Goal: Information Seeking & Learning: Find specific fact

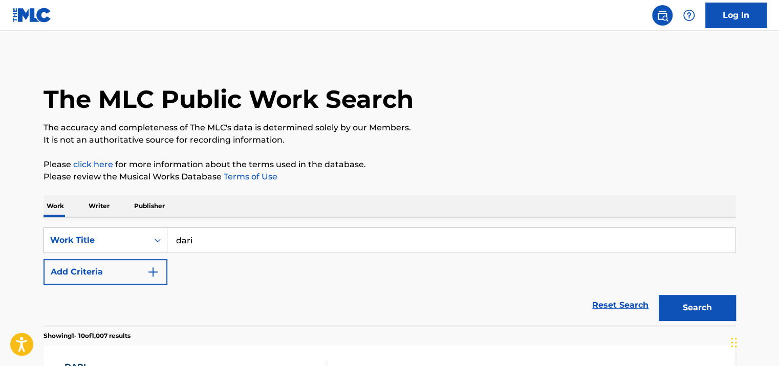
drag, startPoint x: 217, startPoint y: 241, endPoint x: 74, endPoint y: 254, distance: 143.4
click at [74, 254] on div "SearchWithCriteriaca6b7198-b571-434c-a9ac-c29e44b88c88 Work Title dari Add Crit…" at bounding box center [390, 256] width 692 height 57
click at [659, 295] on button "Search" at bounding box center [697, 308] width 77 height 26
drag, startPoint x: 289, startPoint y: 234, endPoint x: 186, endPoint y: 246, distance: 103.6
click at [186, 246] on input "awlak ya habi" at bounding box center [451, 240] width 568 height 25
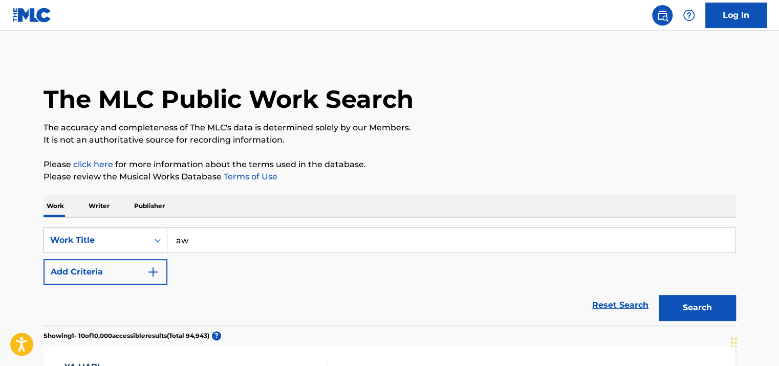
type input "a"
click at [659, 295] on button "Search" at bounding box center [697, 308] width 77 height 26
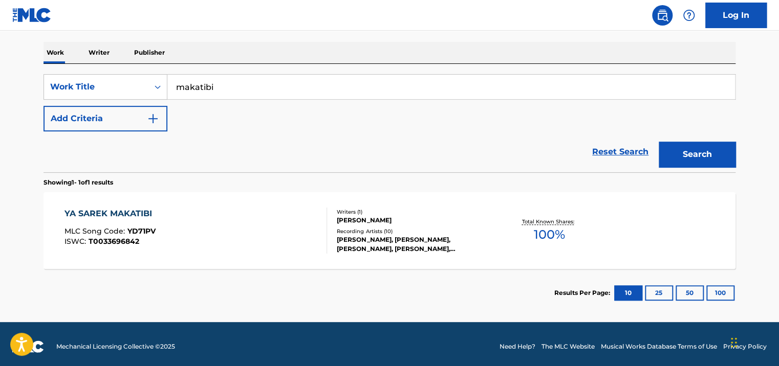
scroll to position [158, 0]
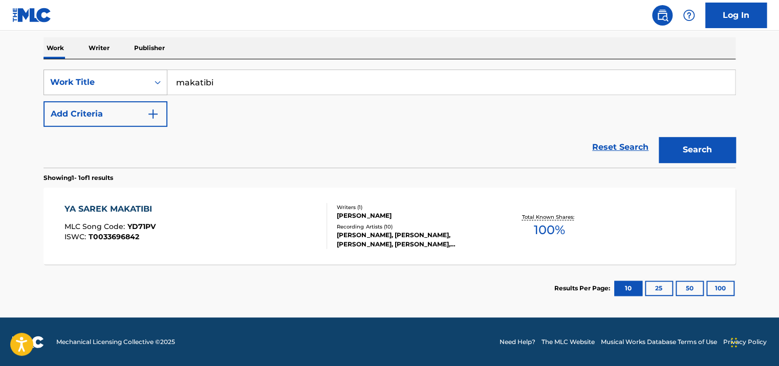
drag, startPoint x: 230, startPoint y: 78, endPoint x: 152, endPoint y: 93, distance: 80.2
click at [152, 93] on div "SearchWithCriteriaca6b7198-b571-434c-a9ac-c29e44b88c88 Work Title makatibi" at bounding box center [390, 83] width 692 height 26
click at [659, 137] on button "Search" at bounding box center [697, 150] width 77 height 26
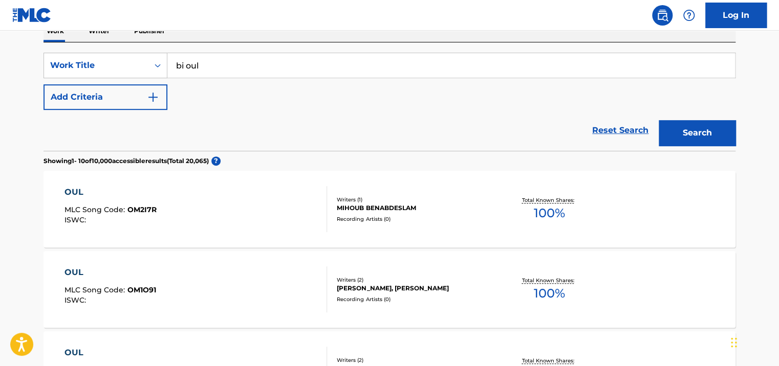
scroll to position [5, 0]
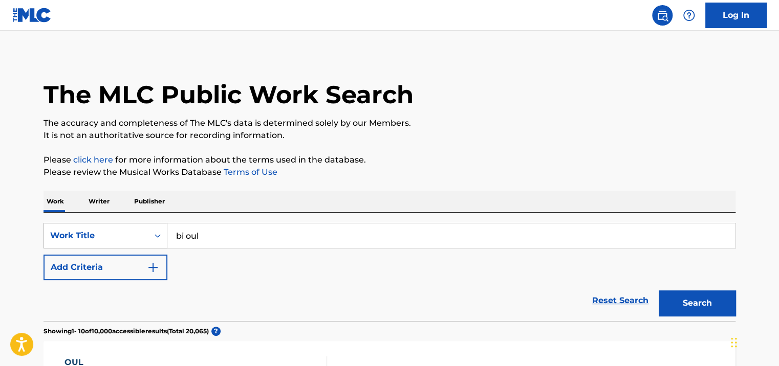
drag, startPoint x: 261, startPoint y: 232, endPoint x: 159, endPoint y: 237, distance: 102.0
click at [159, 237] on div "SearchWithCriteriaca6b7198-b571-434c-a9ac-c29e44b88c88 Work Title bi oul" at bounding box center [390, 236] width 692 height 26
paste input "Shoo Akhbarak"
click at [659, 291] on button "Search" at bounding box center [697, 304] width 77 height 26
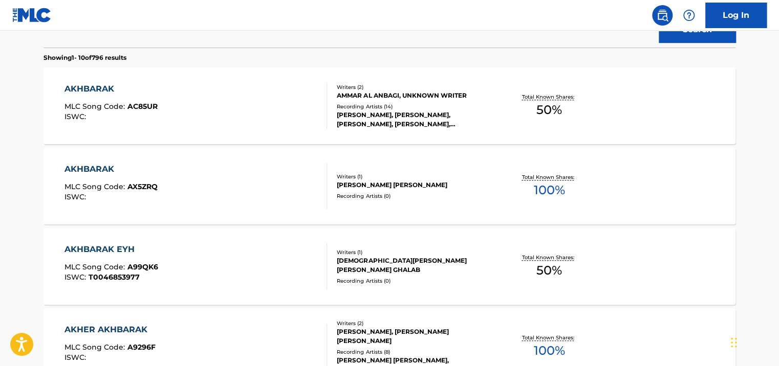
scroll to position [170, 0]
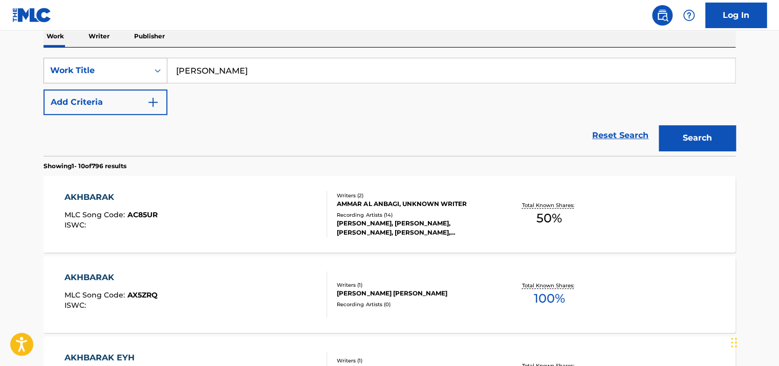
drag, startPoint x: 267, startPoint y: 76, endPoint x: 135, endPoint y: 76, distance: 132.1
click at [135, 76] on div "SearchWithCriteriaca6b7198-b571-434c-a9ac-c29e44b88c88 Work Title Shoo Akhbarak" at bounding box center [390, 71] width 692 height 26
click at [659, 125] on button "Search" at bounding box center [697, 138] width 77 height 26
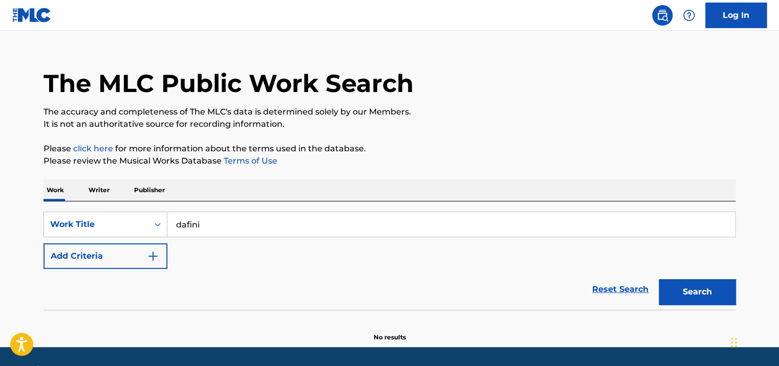
scroll to position [0, 0]
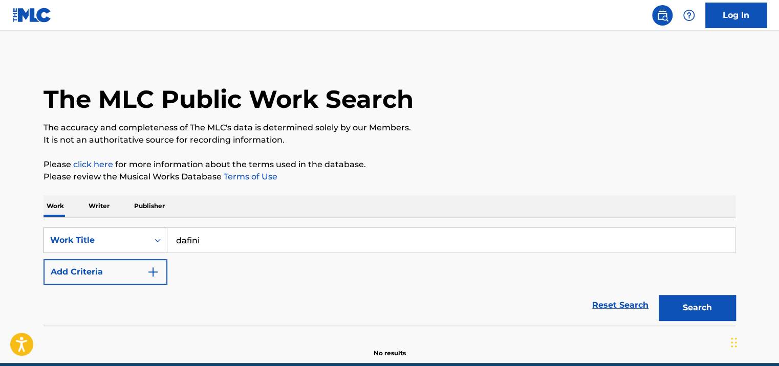
drag, startPoint x: 247, startPoint y: 240, endPoint x: 164, endPoint y: 241, distance: 83.4
click at [166, 241] on div "SearchWithCriteriaca6b7198-b571-434c-a9ac-c29e44b88c88 Work Title dafini" at bounding box center [390, 241] width 692 height 26
click at [659, 295] on button "Search" at bounding box center [697, 308] width 77 height 26
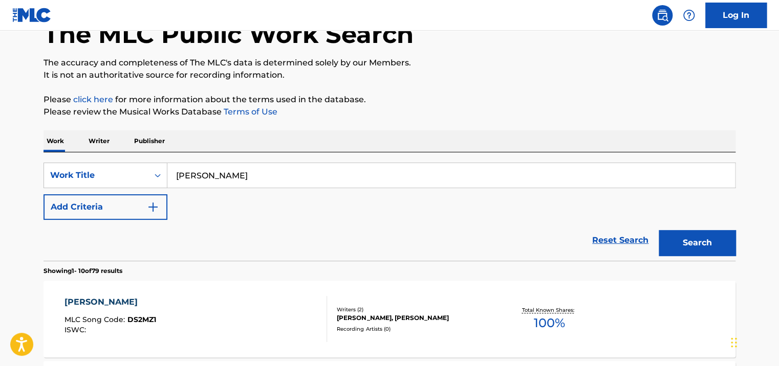
scroll to position [51, 0]
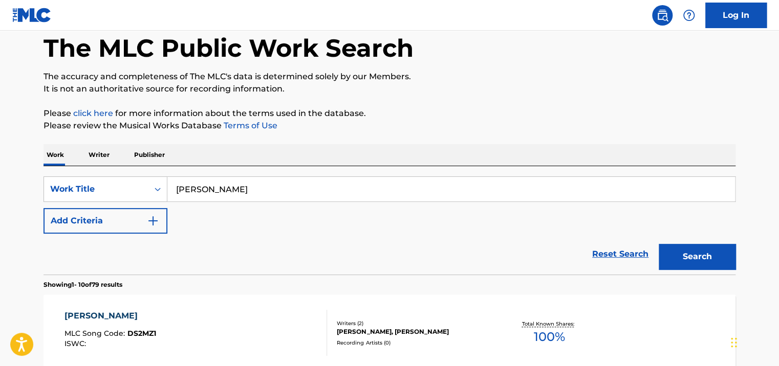
drag, startPoint x: 229, startPoint y: 190, endPoint x: 183, endPoint y: 192, distance: 46.6
click at [188, 191] on input "dawer aalaya" at bounding box center [451, 189] width 568 height 25
click at [170, 192] on input "dawer aalaya" at bounding box center [451, 189] width 568 height 25
click at [258, 190] on input "dawer aalaya" at bounding box center [451, 189] width 568 height 25
drag, startPoint x: 258, startPoint y: 190, endPoint x: 311, endPoint y: 242, distance: 73.8
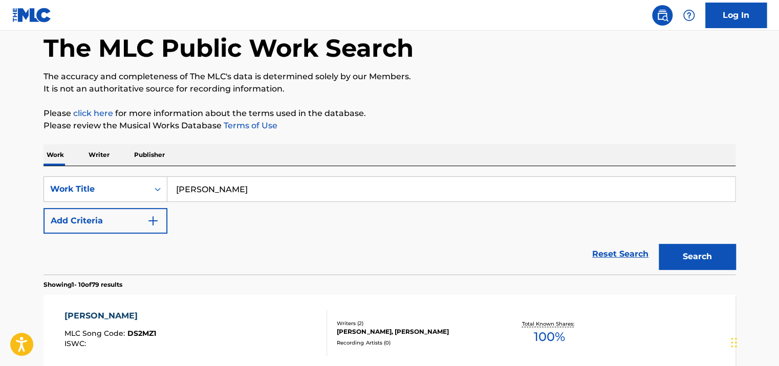
click at [258, 190] on input "dawer aalaya" at bounding box center [451, 189] width 568 height 25
click at [659, 244] on button "Search" at bounding box center [697, 257] width 77 height 26
drag, startPoint x: 262, startPoint y: 198, endPoint x: 189, endPoint y: 191, distance: 73.5
click at [189, 191] on input "el hak a" at bounding box center [451, 189] width 568 height 25
click at [215, 187] on input "el hak a" at bounding box center [451, 189] width 568 height 25
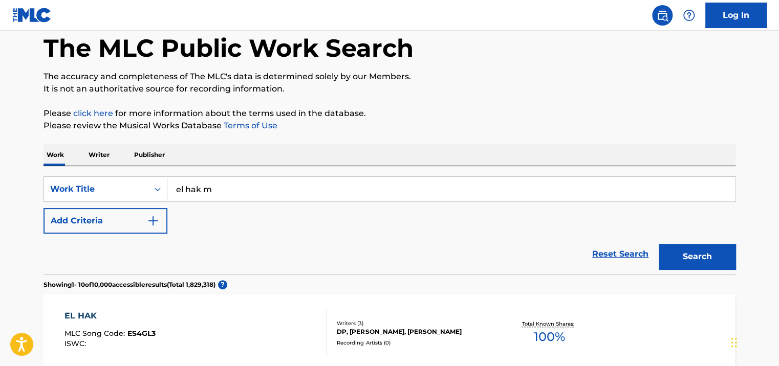
click at [659, 244] on button "Search" at bounding box center [697, 257] width 77 height 26
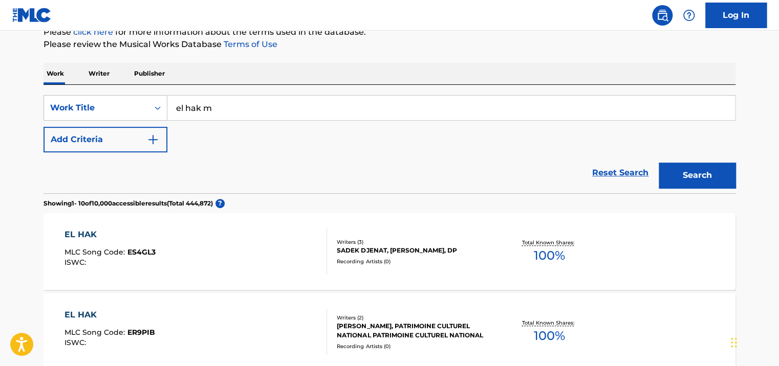
scroll to position [79, 0]
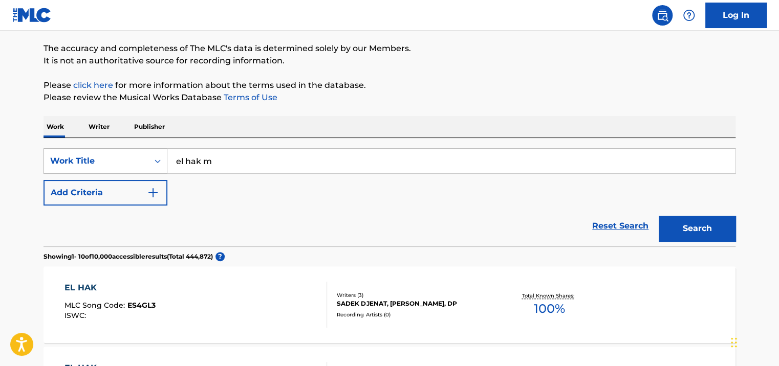
drag, startPoint x: 297, startPoint y: 158, endPoint x: 152, endPoint y: 161, distance: 144.9
click at [152, 161] on div "SearchWithCriteriaca6b7198-b571-434c-a9ac-c29e44b88c88 Work Title el hak m" at bounding box center [390, 161] width 692 height 26
click at [659, 216] on button "Search" at bounding box center [697, 229] width 77 height 26
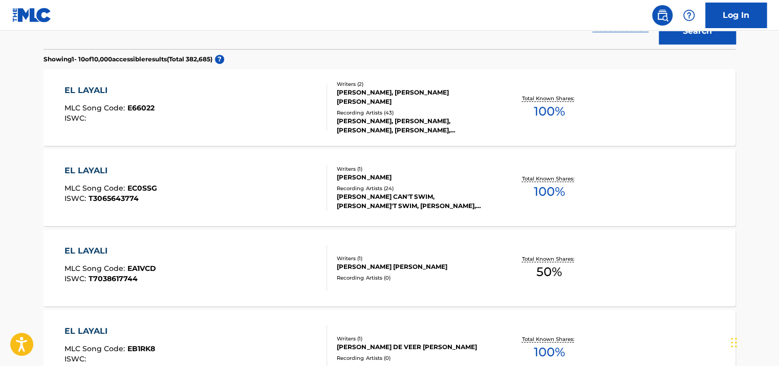
scroll to position [28, 0]
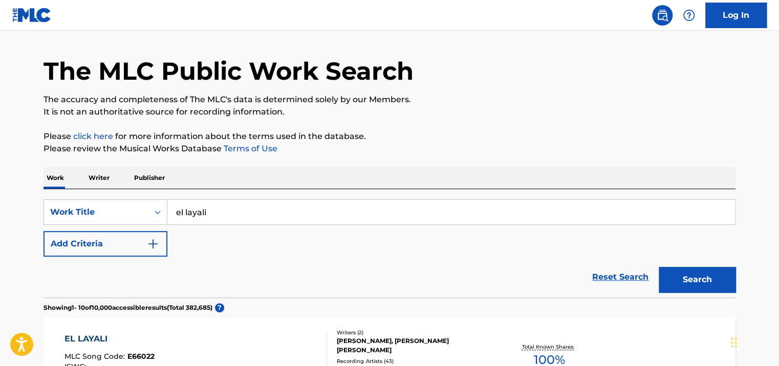
click at [175, 211] on input "el layali" at bounding box center [451, 212] width 568 height 25
click at [659, 267] on button "Search" at bounding box center [697, 280] width 77 height 26
drag, startPoint x: 266, startPoint y: 211, endPoint x: 174, endPoint y: 206, distance: 92.8
click at [174, 206] on input "al layali" at bounding box center [451, 212] width 568 height 25
click at [659, 267] on button "Search" at bounding box center [697, 280] width 77 height 26
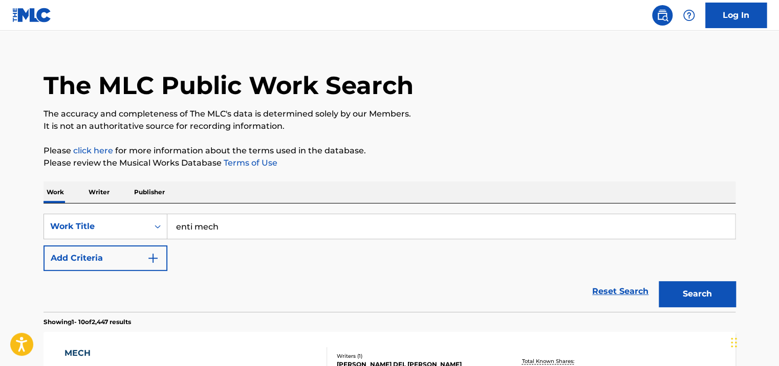
scroll to position [0, 0]
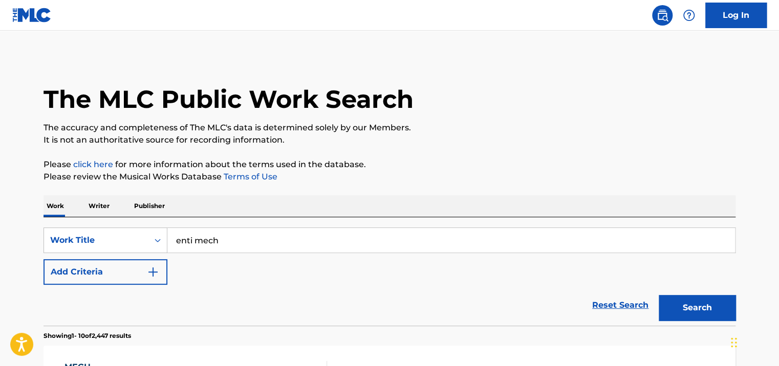
drag, startPoint x: 271, startPoint y: 247, endPoint x: 177, endPoint y: 240, distance: 94.5
click at [177, 240] on input "enti mech" at bounding box center [451, 240] width 568 height 25
click at [208, 240] on input "enti mech" at bounding box center [451, 240] width 568 height 25
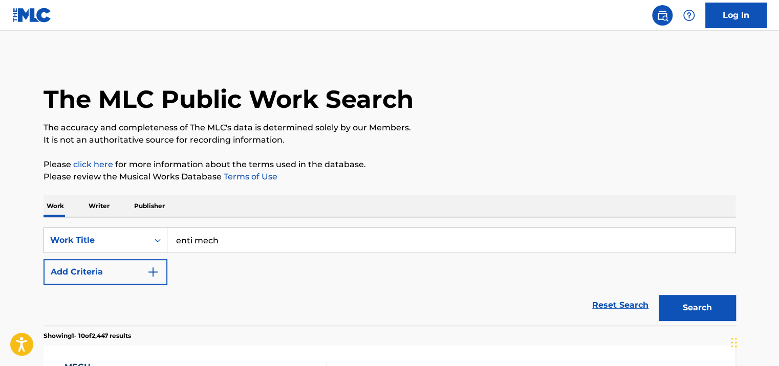
click at [208, 240] on input "enti mech" at bounding box center [451, 240] width 568 height 25
click at [279, 237] on input "enti mech" at bounding box center [451, 240] width 568 height 25
type input "e"
click at [659, 295] on button "Search" at bounding box center [697, 308] width 77 height 26
drag, startPoint x: 248, startPoint y: 242, endPoint x: 172, endPoint y: 238, distance: 76.4
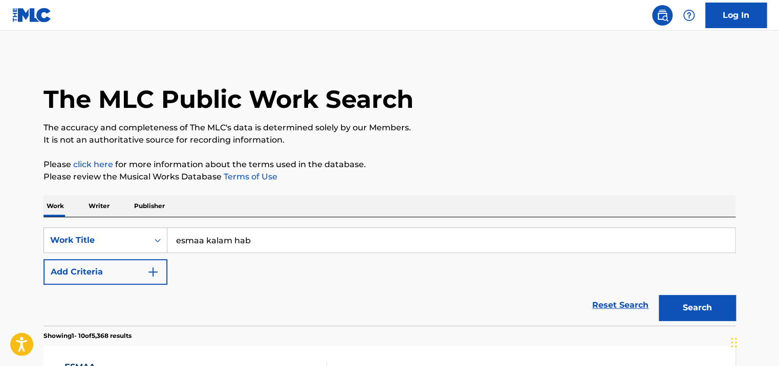
click at [172, 238] on input "esmaa kalam hab" at bounding box center [451, 240] width 568 height 25
click at [659, 295] on button "Search" at bounding box center [697, 308] width 77 height 26
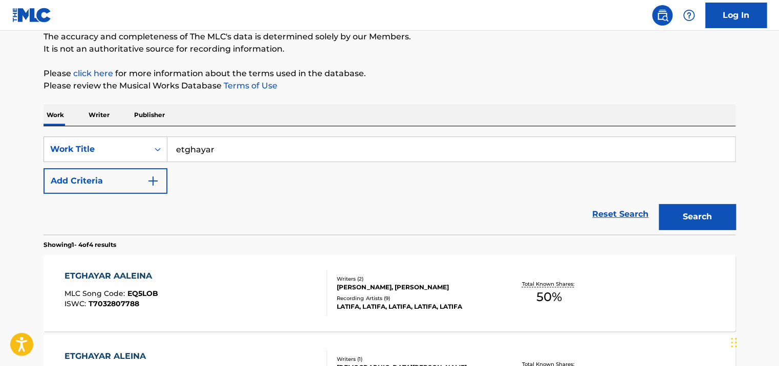
scroll to position [41, 0]
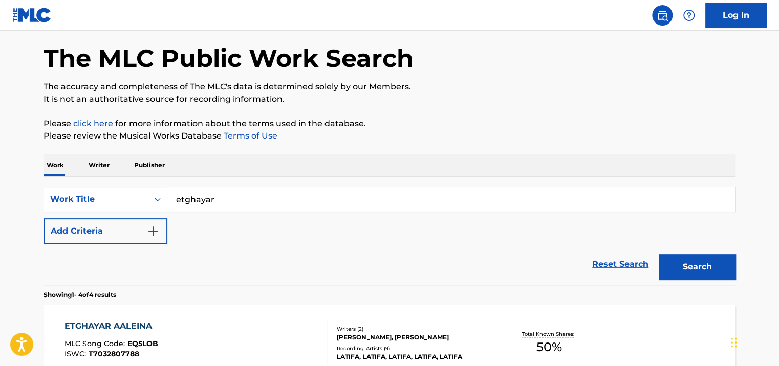
click at [177, 197] on input "etghayar" at bounding box center [451, 199] width 568 height 25
click at [659, 254] on button "Search" at bounding box center [697, 267] width 77 height 26
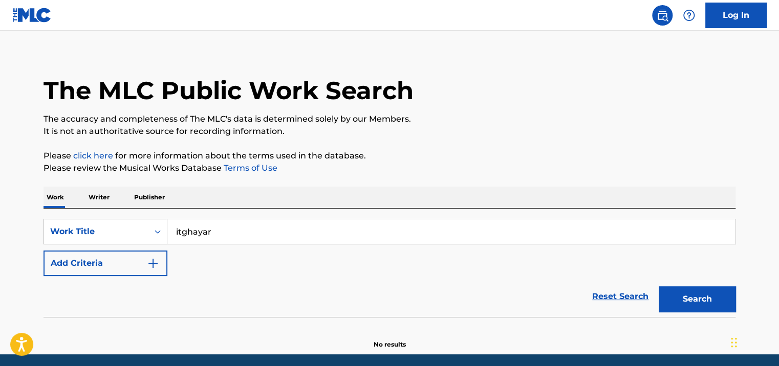
scroll to position [0, 0]
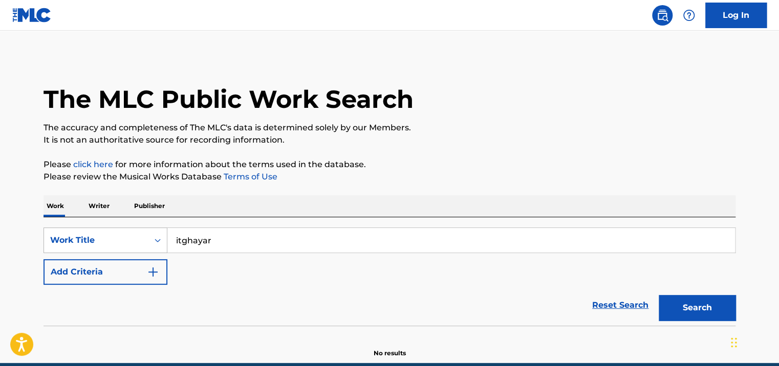
drag, startPoint x: 251, startPoint y: 241, endPoint x: 131, endPoint y: 235, distance: 120.9
click at [131, 235] on div "SearchWithCriteriaca6b7198-b571-434c-a9ac-c29e44b88c88 Work Title itghayar" at bounding box center [390, 241] width 692 height 26
click at [659, 295] on button "Search" at bounding box center [697, 308] width 77 height 26
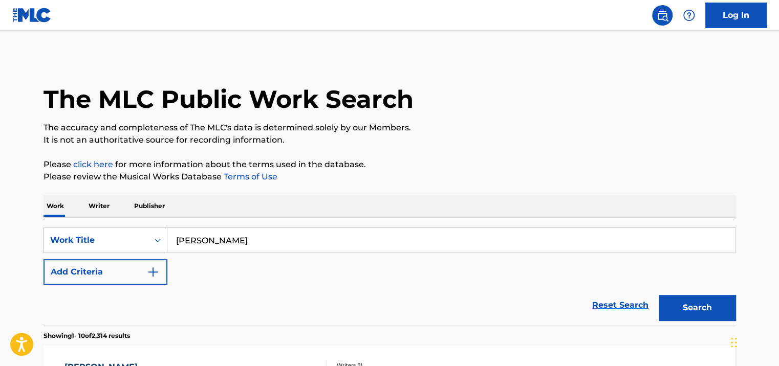
drag, startPoint x: 289, startPoint y: 249, endPoint x: 139, endPoint y: 253, distance: 149.5
click at [139, 253] on div "SearchWithCriteriaca6b7198-b571-434c-a9ac-c29e44b88c88 Work Title habibi kolli …" at bounding box center [390, 256] width 692 height 57
type input "habibi"
click at [659, 295] on button "Search" at bounding box center [697, 308] width 77 height 26
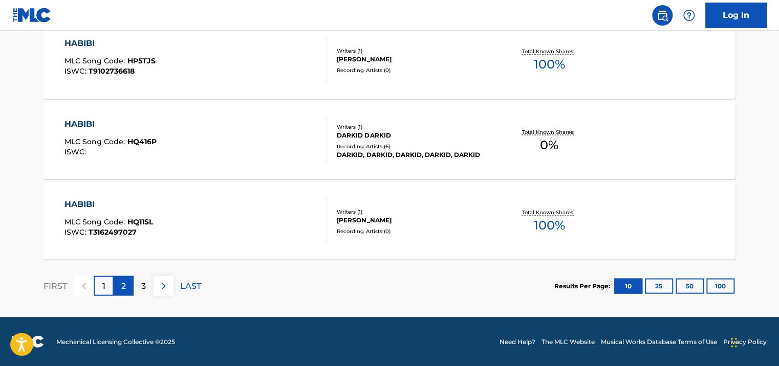
click at [119, 279] on div "2" at bounding box center [124, 286] width 20 height 20
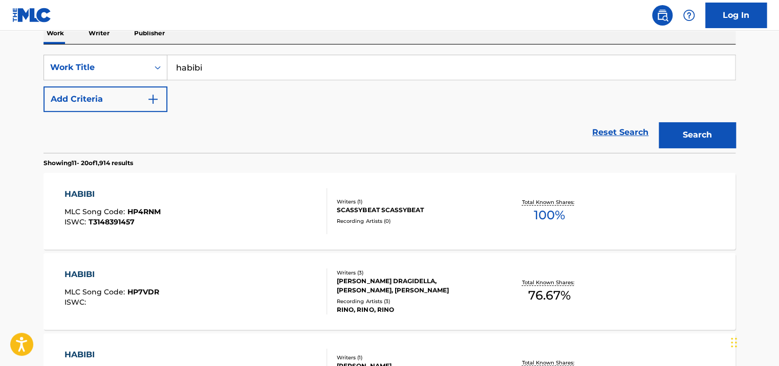
scroll to position [170, 0]
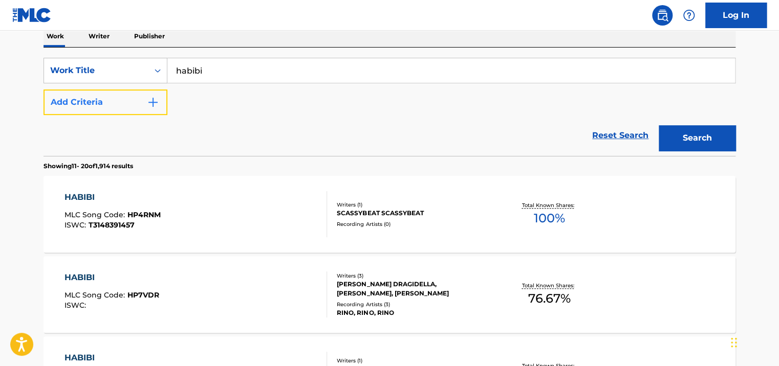
click at [139, 105] on button "Add Criteria" at bounding box center [106, 103] width 124 height 26
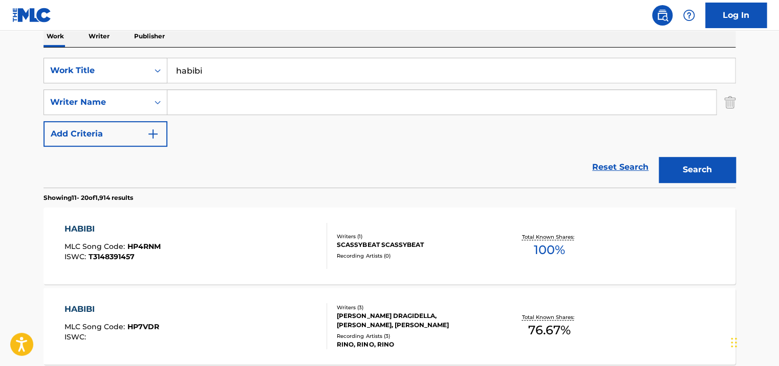
click at [203, 108] on input "Search Form" at bounding box center [441, 102] width 549 height 25
click at [659, 157] on button "Search" at bounding box center [697, 170] width 77 height 26
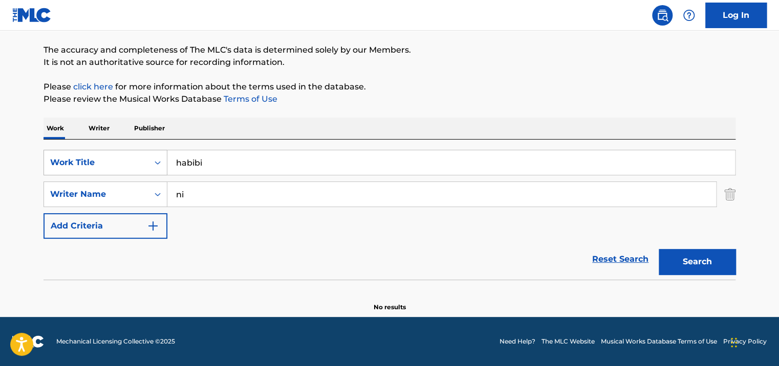
scroll to position [78, 0]
type input "nc"
click at [659, 249] on button "Search" at bounding box center [697, 262] width 77 height 26
drag, startPoint x: 239, startPoint y: 169, endPoint x: 168, endPoint y: 168, distance: 71.2
click at [168, 168] on input "habibi" at bounding box center [451, 162] width 568 height 25
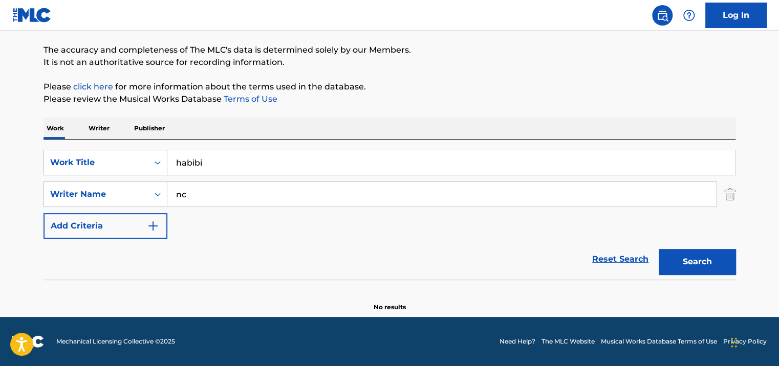
drag, startPoint x: 727, startPoint y: 200, endPoint x: 720, endPoint y: 197, distance: 8.3
click at [727, 200] on img "Search Form" at bounding box center [729, 195] width 11 height 26
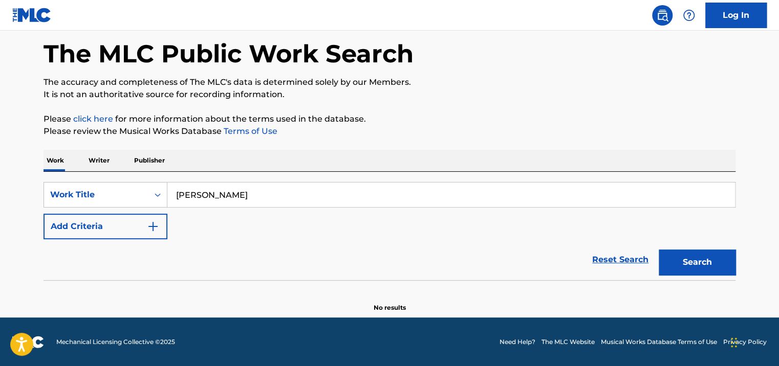
click at [659, 250] on button "Search" at bounding box center [697, 263] width 77 height 26
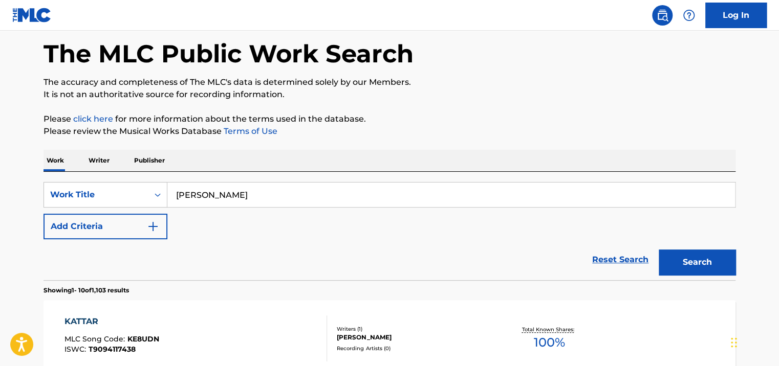
drag, startPoint x: 263, startPoint y: 197, endPoint x: 180, endPoint y: 201, distance: 83.0
click at [180, 201] on input "kattar kh" at bounding box center [451, 195] width 568 height 25
type input "k"
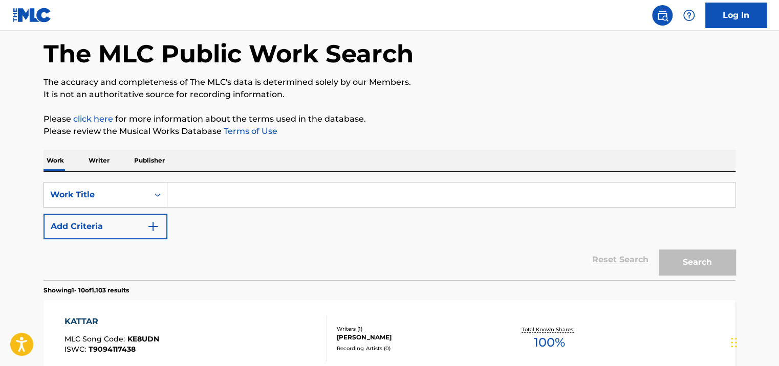
paste input "Katar Khairak"
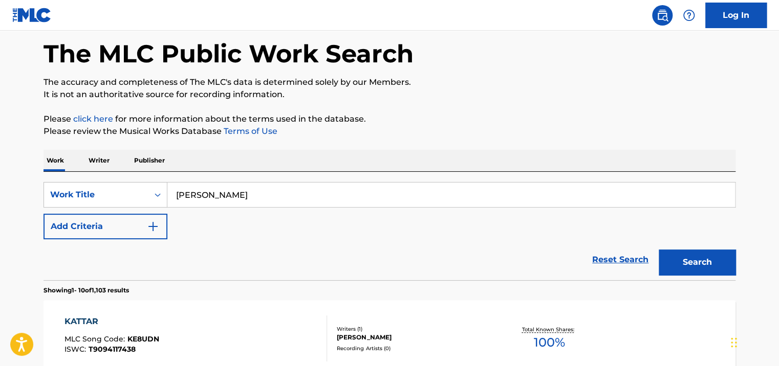
click at [659, 250] on button "Search" at bounding box center [697, 263] width 77 height 26
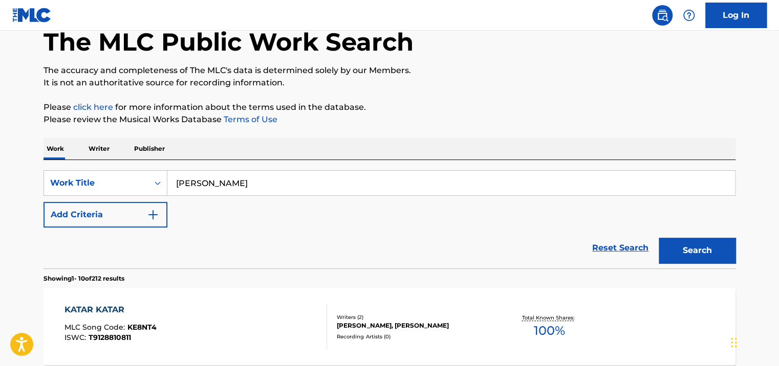
scroll to position [0, 0]
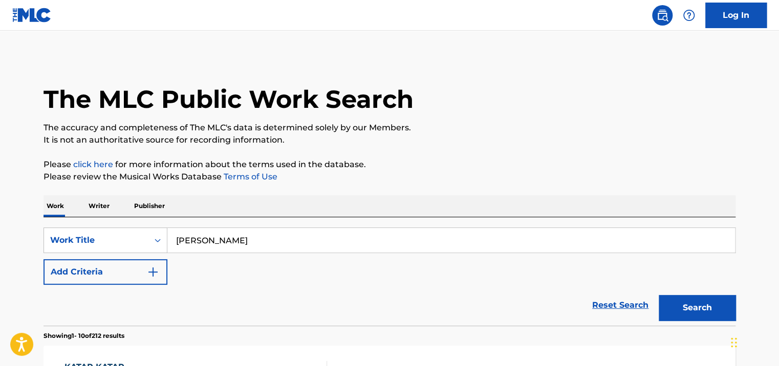
drag, startPoint x: 227, startPoint y: 240, endPoint x: 180, endPoint y: 240, distance: 46.6
click at [180, 240] on input "Katar Khairak" at bounding box center [451, 240] width 568 height 25
click at [659, 295] on button "Search" at bounding box center [697, 308] width 77 height 26
drag, startPoint x: 220, startPoint y: 247, endPoint x: 190, endPoint y: 242, distance: 30.2
click at [189, 242] on input "Khadt el" at bounding box center [451, 240] width 568 height 25
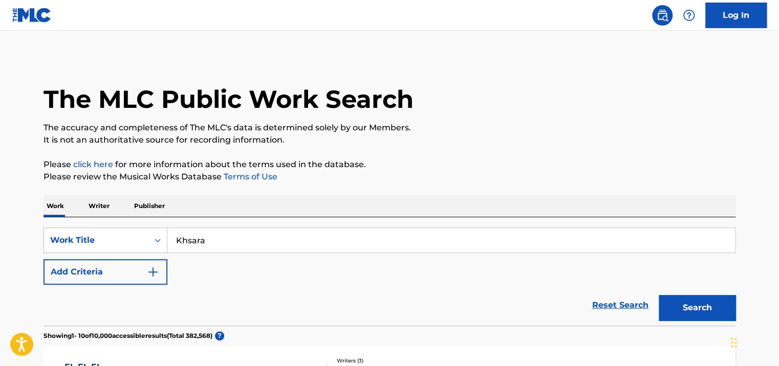
click at [659, 295] on button "Search" at bounding box center [697, 308] width 77 height 26
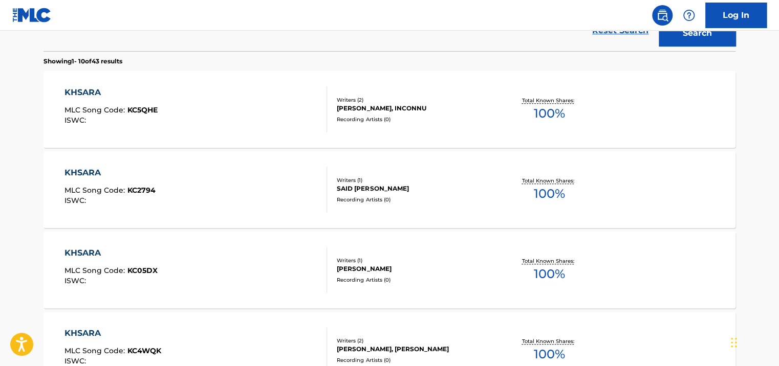
scroll to position [154, 0]
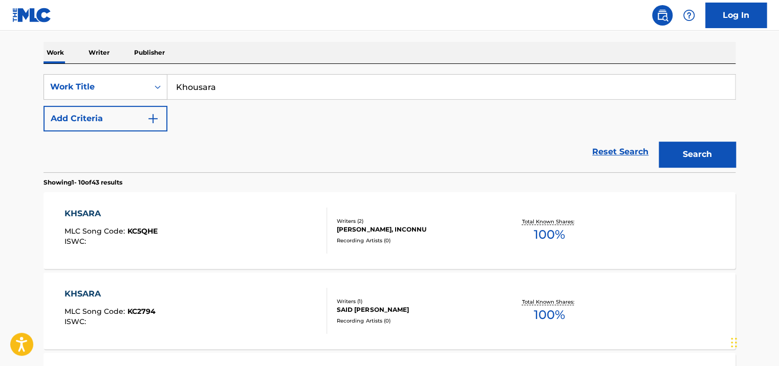
type input "Khousara"
click at [659, 142] on button "Search" at bounding box center [697, 155] width 77 height 26
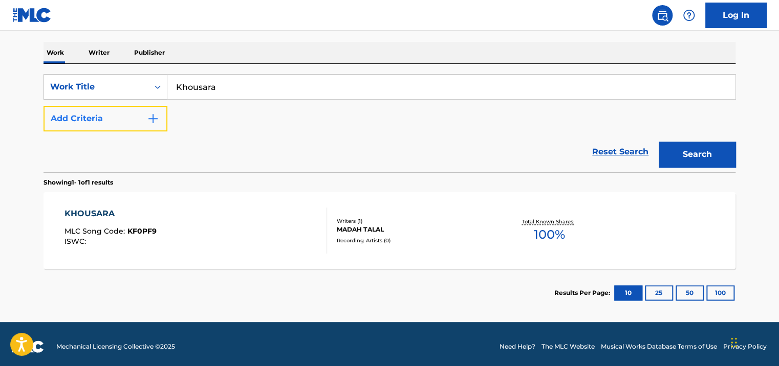
click at [153, 111] on button "Add Criteria" at bounding box center [106, 119] width 124 height 26
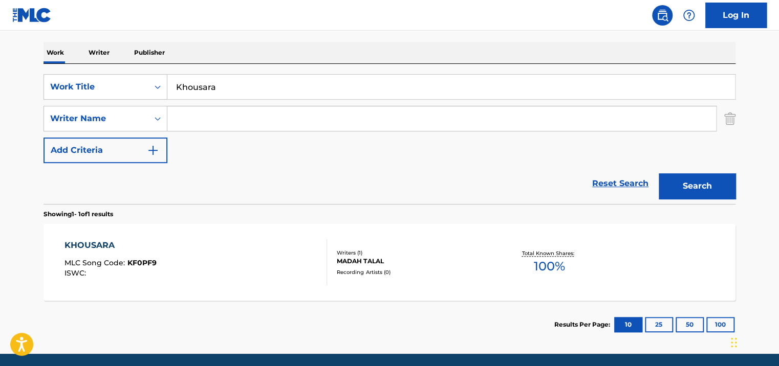
click at [193, 119] on input "Search Form" at bounding box center [441, 118] width 549 height 25
type input "nicolas"
drag, startPoint x: 273, startPoint y: 83, endPoint x: 189, endPoint y: 82, distance: 83.9
click at [189, 82] on input "Khousara" at bounding box center [451, 87] width 568 height 25
click at [659, 174] on button "Search" at bounding box center [697, 187] width 77 height 26
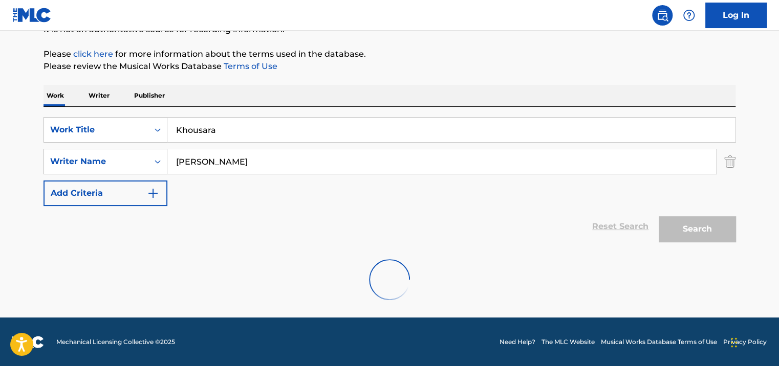
scroll to position [78, 0]
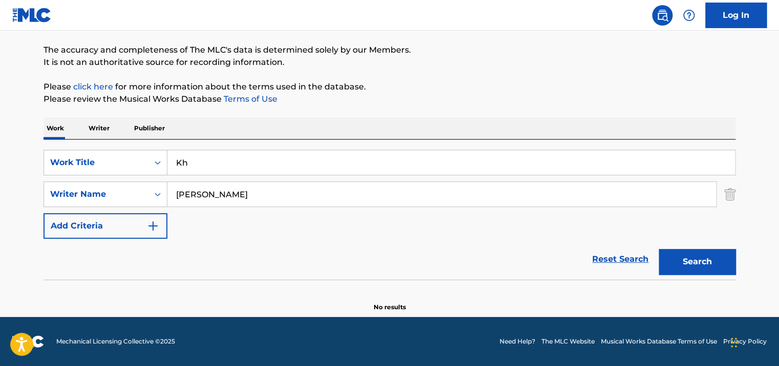
click at [659, 249] on button "Search" at bounding box center [697, 262] width 77 height 26
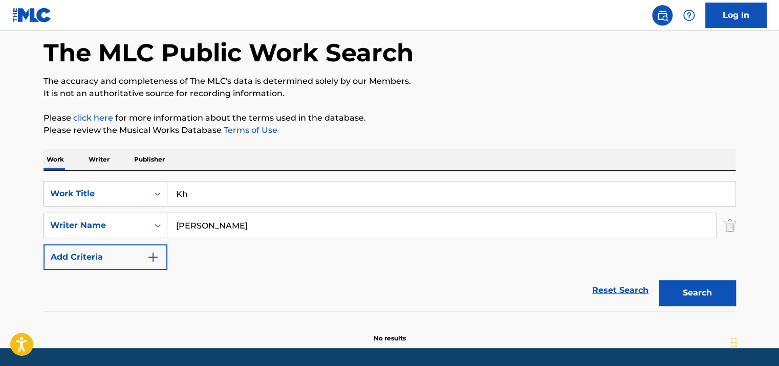
scroll to position [0, 0]
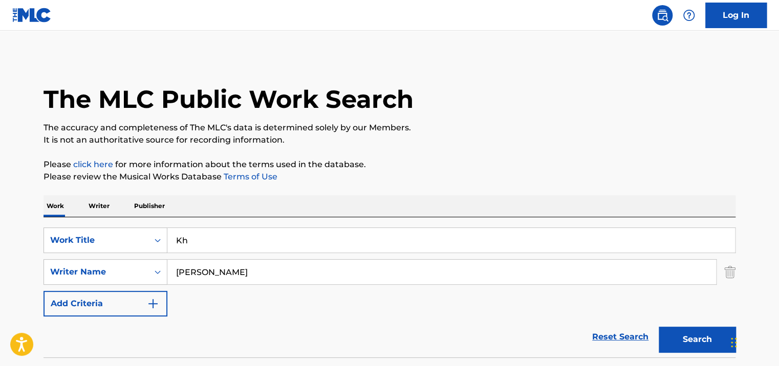
paste input "Kholess Al Kalam"
type input "K"
paste input "Kholess Al Kalam"
type input "Kholess Al Kalam"
click at [659, 327] on button "Search" at bounding box center [697, 340] width 77 height 26
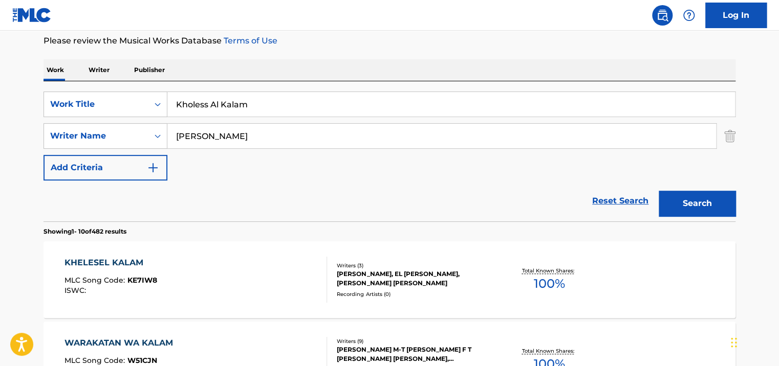
scroll to position [154, 0]
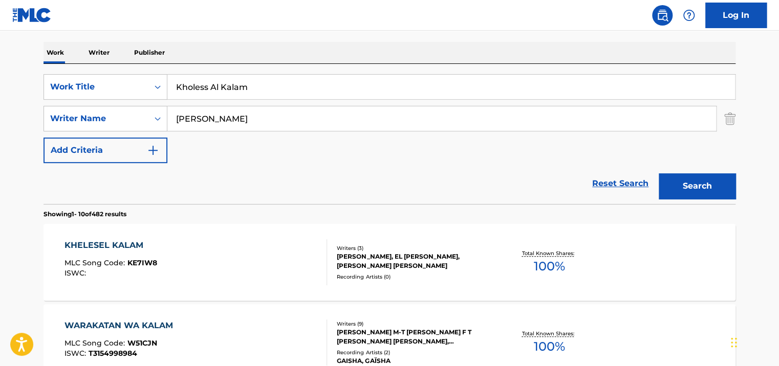
click at [379, 271] on div "Writers ( 3 ) CHAAK ANTOINE, EL MADI MOHAMAD, NAKHLE NICOLAS SAADE Recording Ar…" at bounding box center [409, 263] width 164 height 36
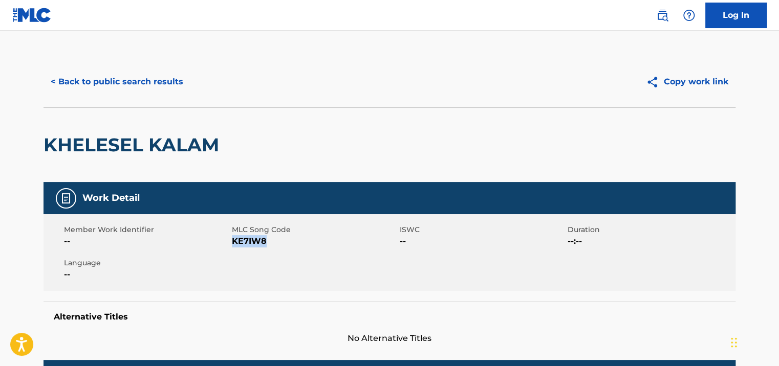
drag, startPoint x: 280, startPoint y: 244, endPoint x: 233, endPoint y: 245, distance: 47.1
click at [233, 245] on span "KE7IW8" at bounding box center [314, 241] width 165 height 12
copy span "KE7IW8"
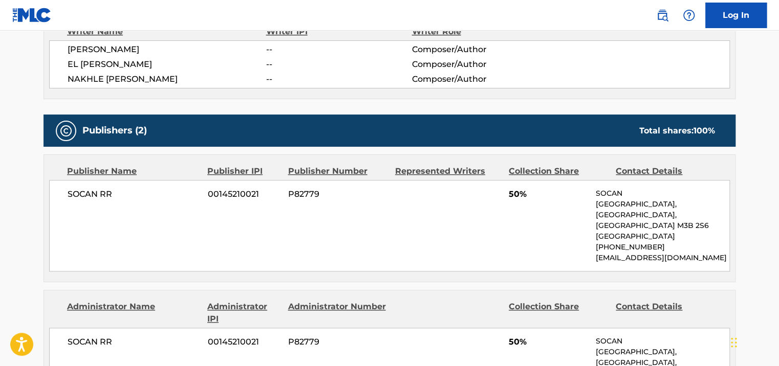
scroll to position [409, 0]
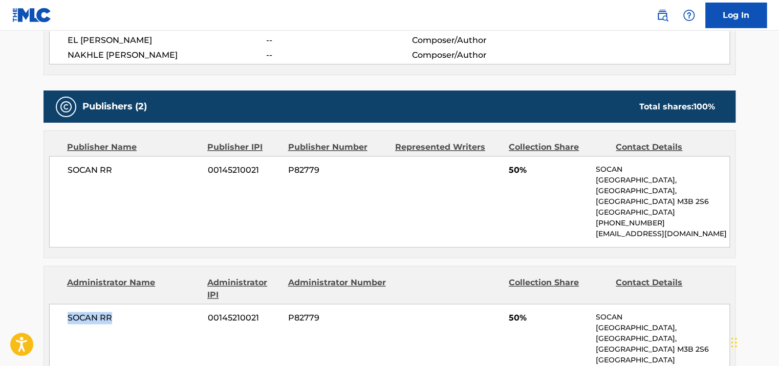
drag, startPoint x: 126, startPoint y: 306, endPoint x: 68, endPoint y: 306, distance: 58.4
click at [68, 312] on span "SOCAN RR" at bounding box center [134, 318] width 133 height 12
copy span "SOCAN RR"
drag, startPoint x: 270, startPoint y: 300, endPoint x: 203, endPoint y: 303, distance: 67.6
click at [203, 304] on div "SOCAN RR 00145210021 P82779 50% SOCAN Valleybrook Drive, Toronto, Quebec M3B 2S…" at bounding box center [389, 350] width 681 height 92
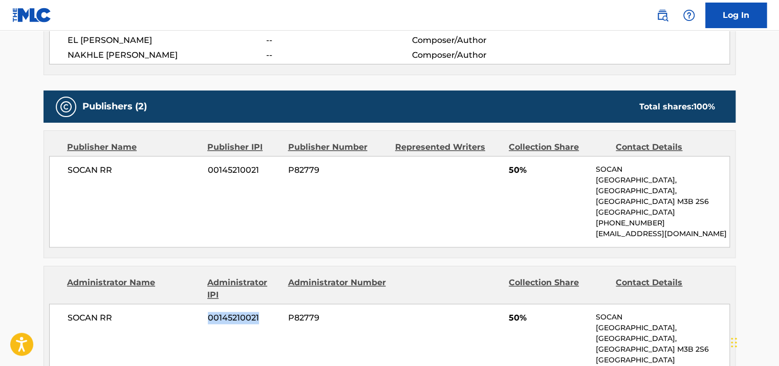
copy div "00145210021"
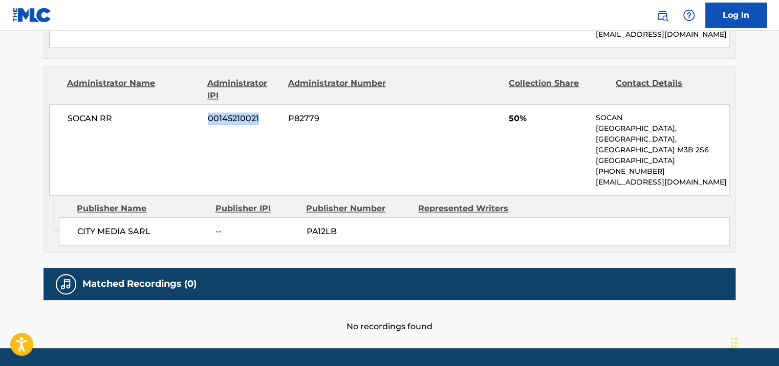
scroll to position [617, 0]
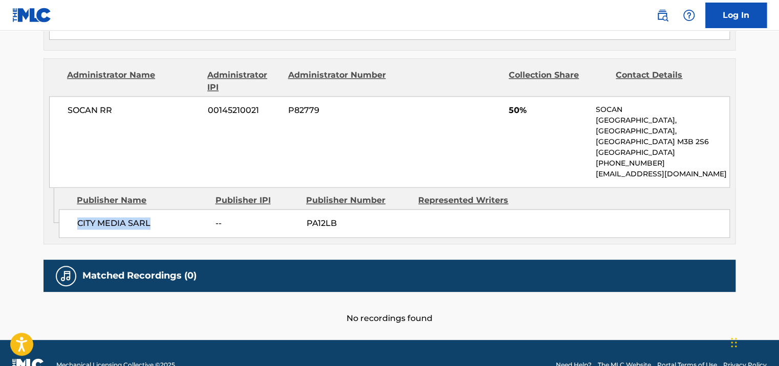
drag, startPoint x: 160, startPoint y: 199, endPoint x: 72, endPoint y: 199, distance: 88.6
click at [72, 209] on div "CITY MEDIA SARL -- PA12LB" at bounding box center [394, 223] width 671 height 29
copy span "CITY MEDIA SARL"
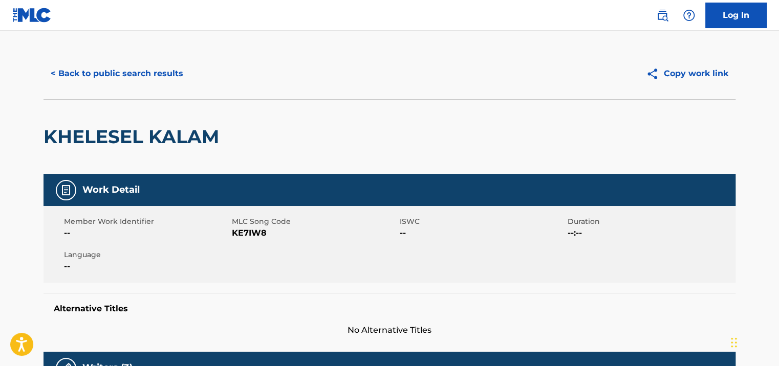
scroll to position [0, 0]
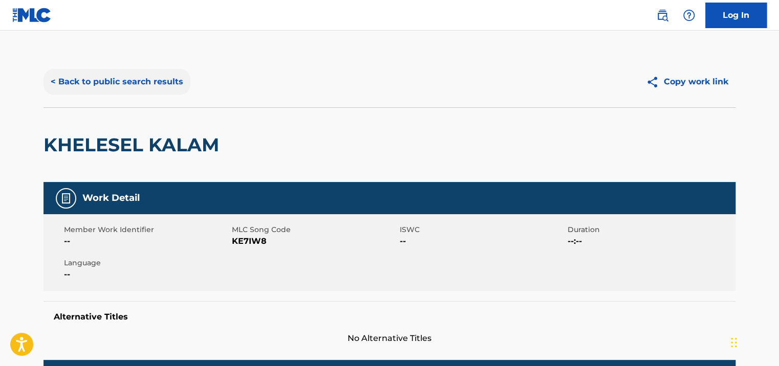
click at [123, 81] on button "< Back to public search results" at bounding box center [117, 82] width 147 height 26
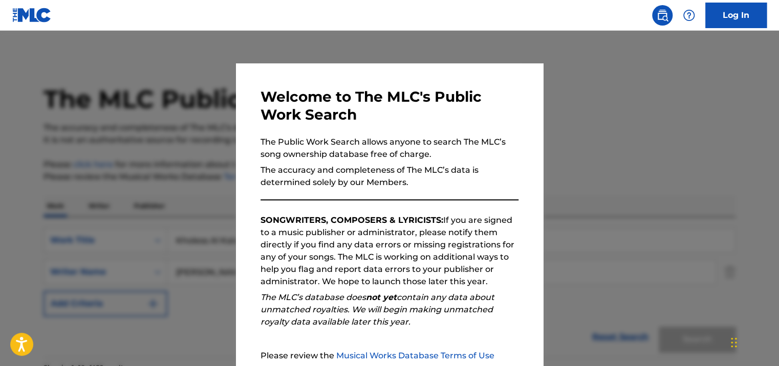
scroll to position [154, 0]
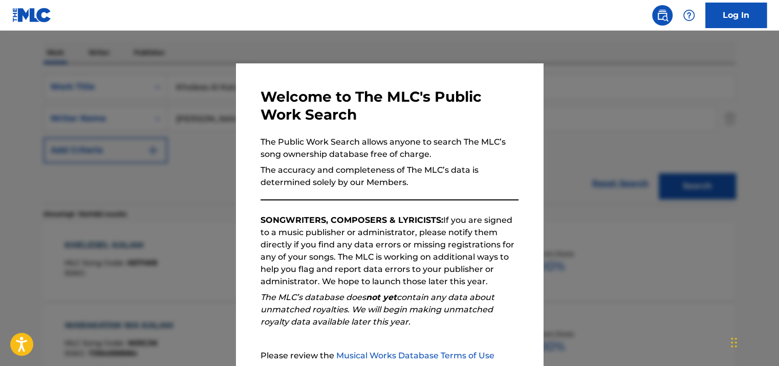
click at [158, 172] on div at bounding box center [389, 214] width 779 height 366
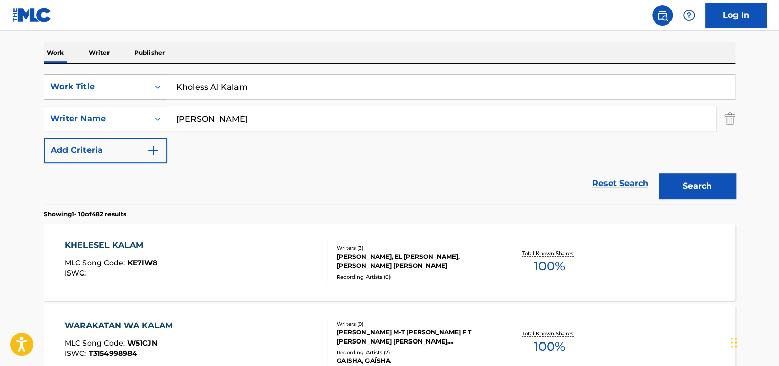
drag, startPoint x: 286, startPoint y: 90, endPoint x: 160, endPoint y: 90, distance: 126.4
click at [160, 90] on div "SearchWithCriteriaca6b7198-b571-434c-a9ac-c29e44b88c88 Work Title Kholess Al Ka…" at bounding box center [390, 87] width 692 height 26
type input "[PERSON_NAME]"
click at [659, 174] on button "Search" at bounding box center [697, 187] width 77 height 26
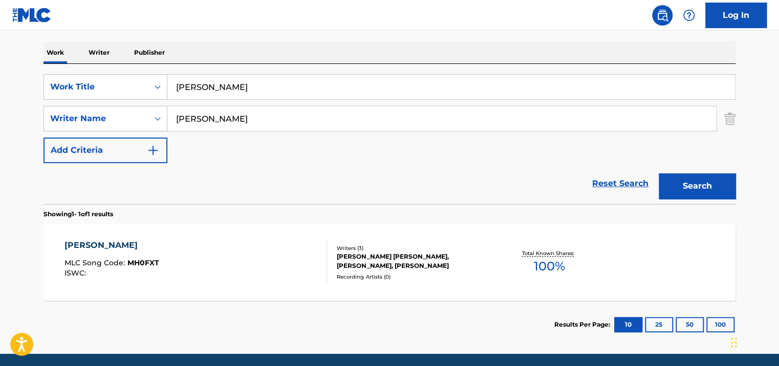
drag, startPoint x: 213, startPoint y: 117, endPoint x: 185, endPoint y: 120, distance: 28.3
click at [185, 120] on input "nicolas" at bounding box center [441, 118] width 549 height 25
type input "n"
click at [659, 174] on button "Search" at bounding box center [697, 187] width 77 height 26
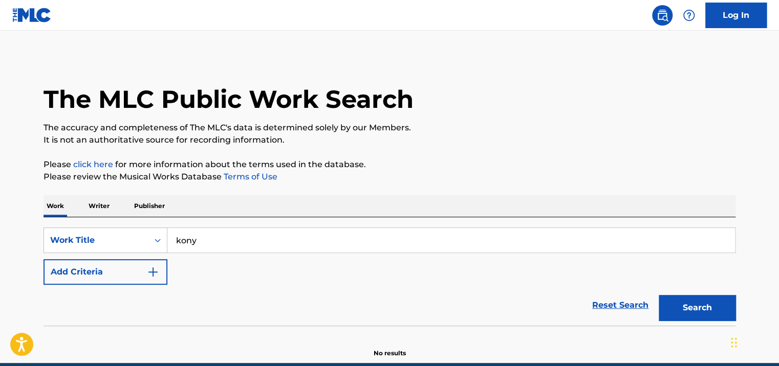
type input "[PERSON_NAME]"
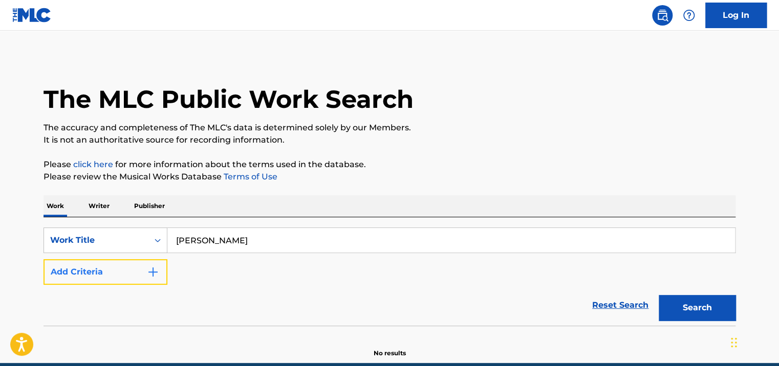
click at [123, 278] on button "Add Criteria" at bounding box center [106, 273] width 124 height 26
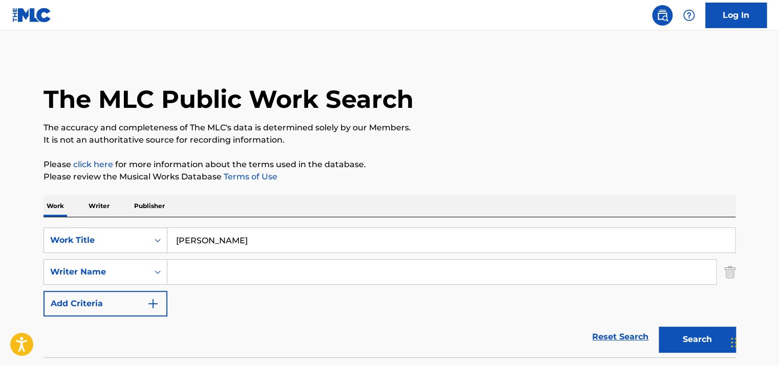
click at [203, 272] on input "Search Form" at bounding box center [441, 272] width 549 height 25
click at [201, 272] on input "n" at bounding box center [441, 272] width 549 height 25
type input "n"
click at [659, 327] on button "Search" at bounding box center [697, 340] width 77 height 26
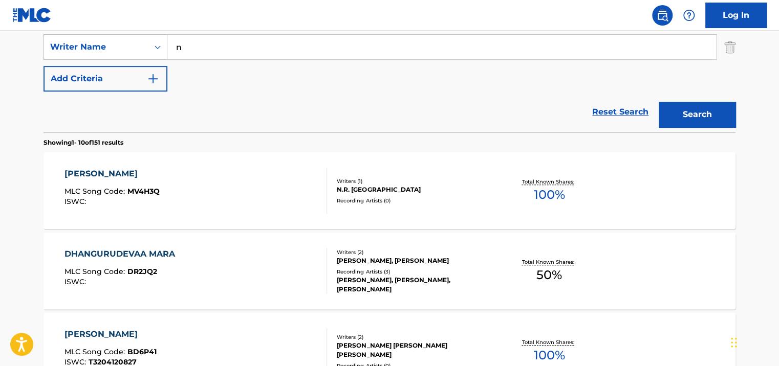
scroll to position [8, 0]
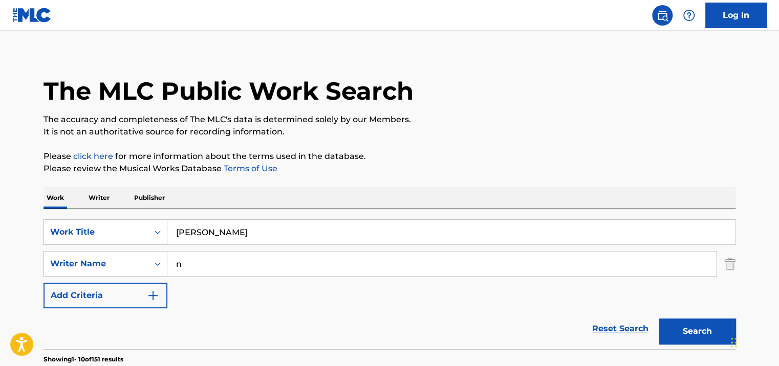
drag, startPoint x: 257, startPoint y: 237, endPoint x: 167, endPoint y: 238, distance: 90.1
click at [167, 238] on input "[PERSON_NAME]" at bounding box center [451, 232] width 568 height 25
click at [659, 319] on button "Search" at bounding box center [697, 332] width 77 height 26
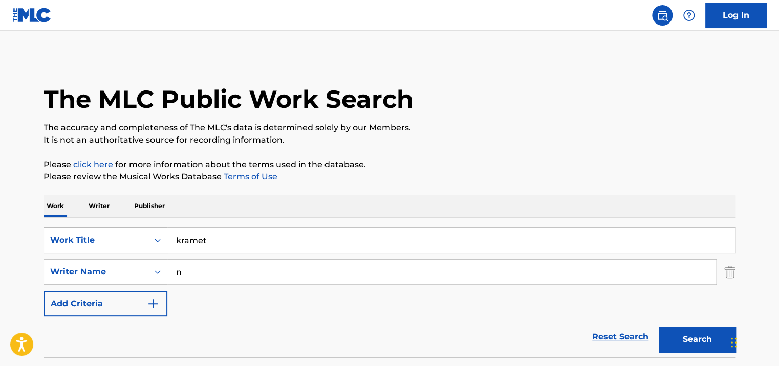
drag, startPoint x: 251, startPoint y: 237, endPoint x: 166, endPoint y: 248, distance: 85.1
click at [166, 248] on div "SearchWithCriteria47236d3b-2d6f-4a1d-915f-4dbb2af933a8 Work Title kramet" at bounding box center [390, 241] width 692 height 26
click at [659, 327] on button "Search" at bounding box center [697, 340] width 77 height 26
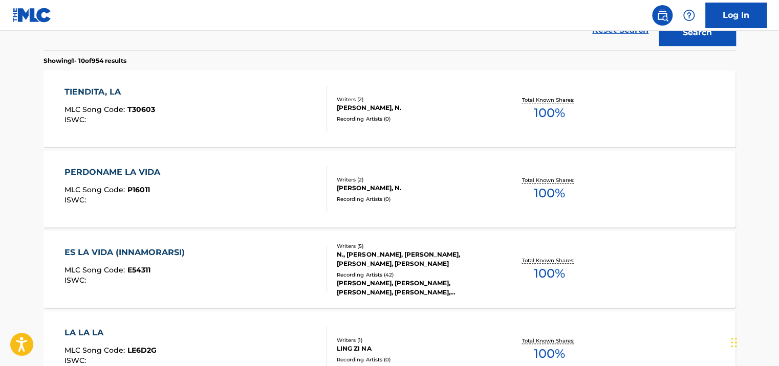
scroll to position [102, 0]
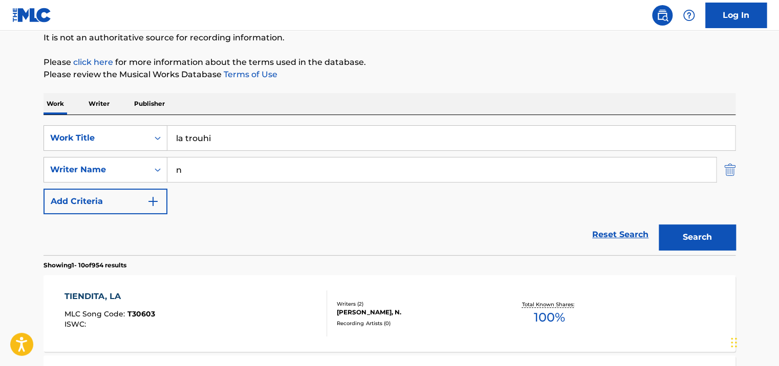
click at [730, 164] on img "Search Form" at bounding box center [729, 170] width 11 height 26
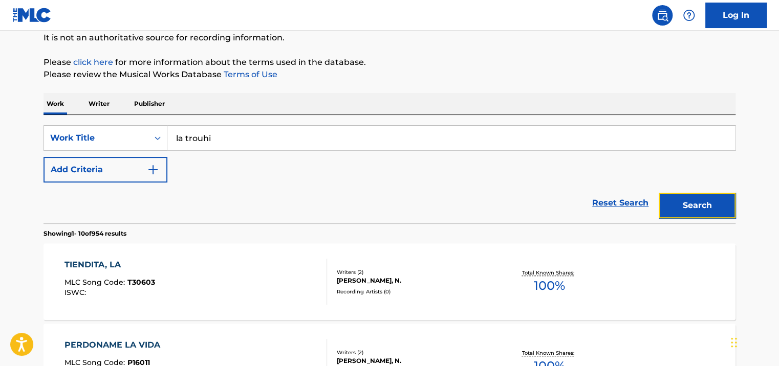
click at [712, 195] on button "Search" at bounding box center [697, 206] width 77 height 26
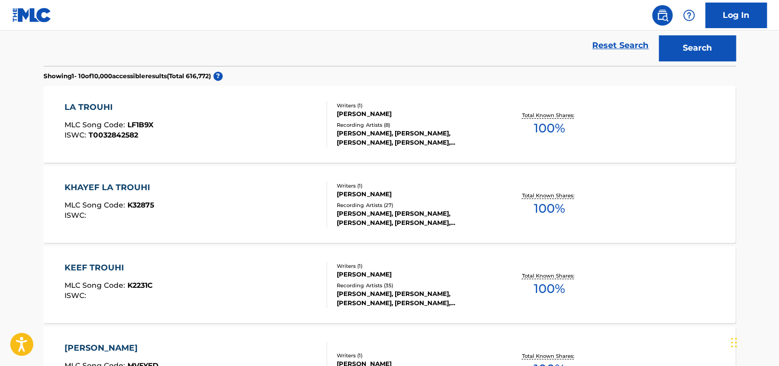
scroll to position [0, 0]
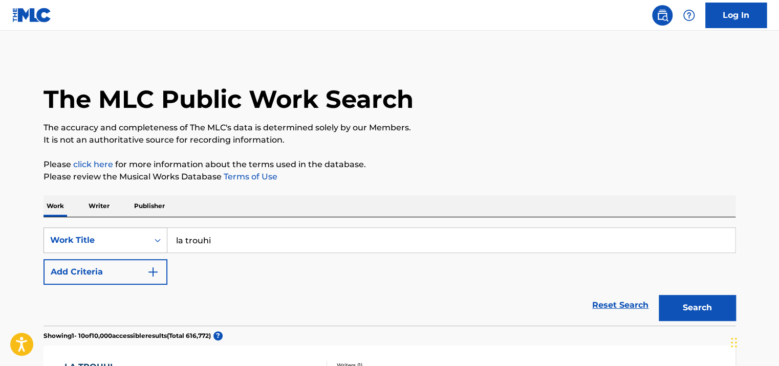
drag, startPoint x: 230, startPoint y: 241, endPoint x: 154, endPoint y: 241, distance: 76.8
click at [154, 241] on div "SearchWithCriteria47236d3b-2d6f-4a1d-915f-4dbb2af933a8 Work Title la trouhi" at bounding box center [390, 241] width 692 height 26
click at [659, 295] on button "Search" at bounding box center [697, 308] width 77 height 26
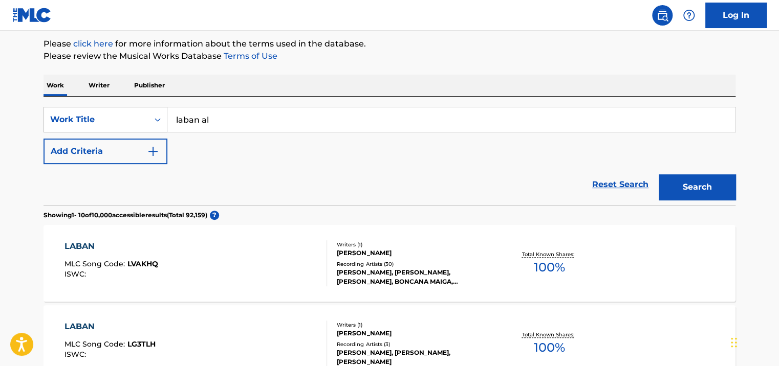
scroll to position [102, 0]
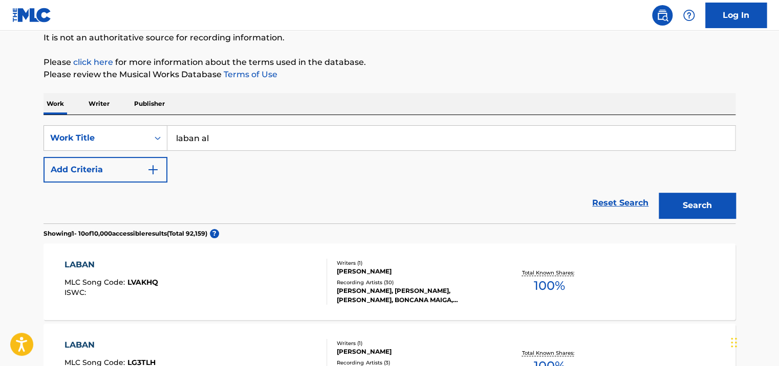
drag, startPoint x: 211, startPoint y: 136, endPoint x: 201, endPoint y: 135, distance: 9.8
click at [201, 135] on input "laban al" at bounding box center [451, 138] width 568 height 25
click at [659, 193] on button "Search" at bounding box center [697, 206] width 77 height 26
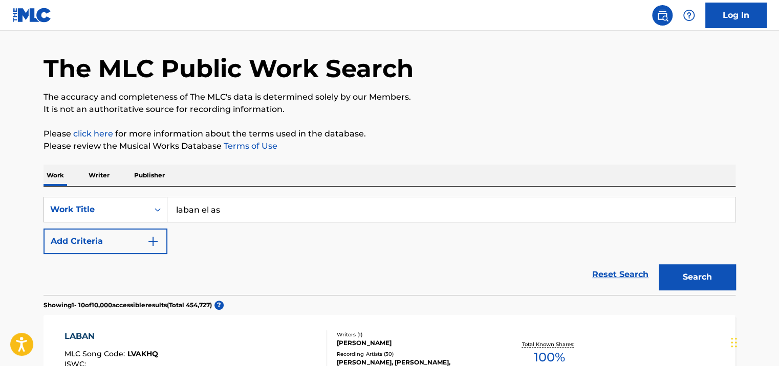
scroll to position [0, 0]
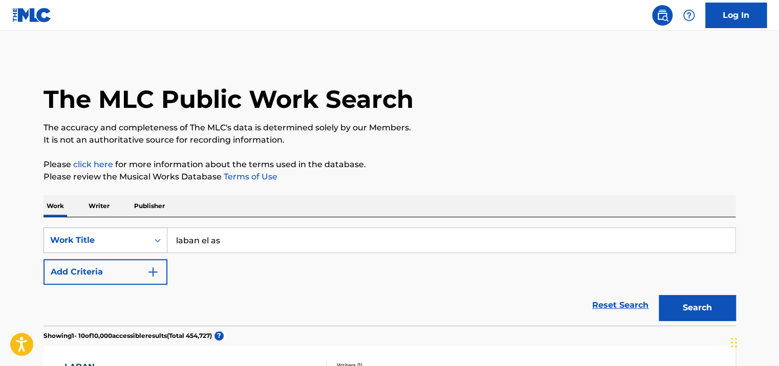
drag, startPoint x: 221, startPoint y: 239, endPoint x: 154, endPoint y: 239, distance: 66.5
click at [153, 239] on div "SearchWithCriteria47236d3b-2d6f-4a1d-915f-4dbb2af933a8 Work Title laban el as" at bounding box center [390, 241] width 692 height 26
click at [659, 295] on button "Search" at bounding box center [697, 308] width 77 height 26
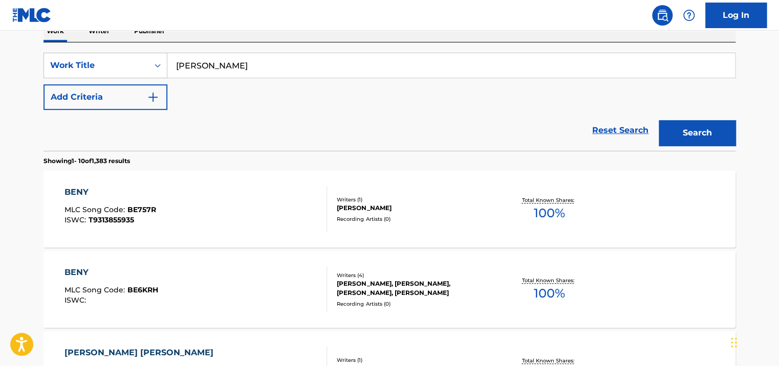
scroll to position [119, 0]
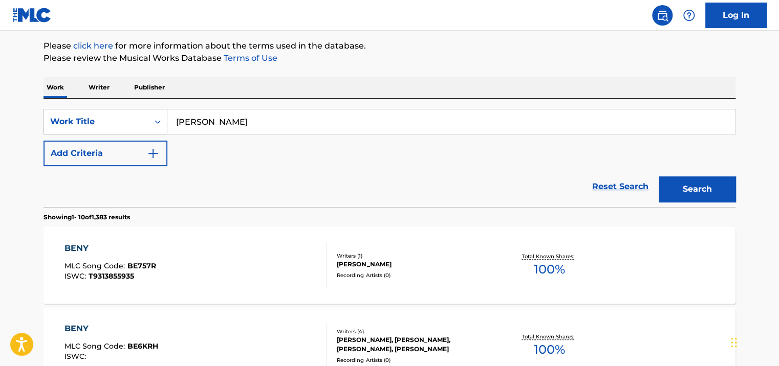
click at [659, 177] on button "Search" at bounding box center [697, 190] width 77 height 26
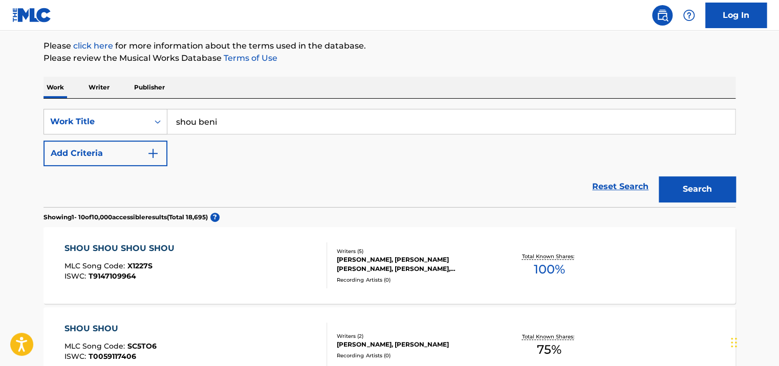
scroll to position [68, 0]
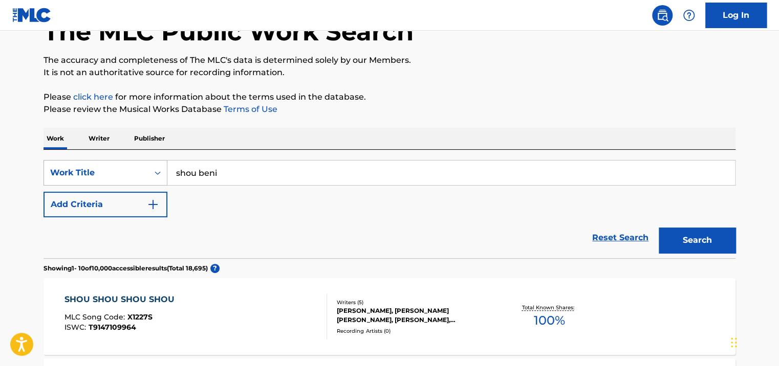
drag, startPoint x: 247, startPoint y: 171, endPoint x: 154, endPoint y: 171, distance: 93.2
click at [155, 171] on div "SearchWithCriteria47236d3b-2d6f-4a1d-915f-4dbb2af933a8 Work Title shou beni" at bounding box center [390, 173] width 692 height 26
type input "ma eshta"
click at [659, 228] on button "Search" at bounding box center [697, 241] width 77 height 26
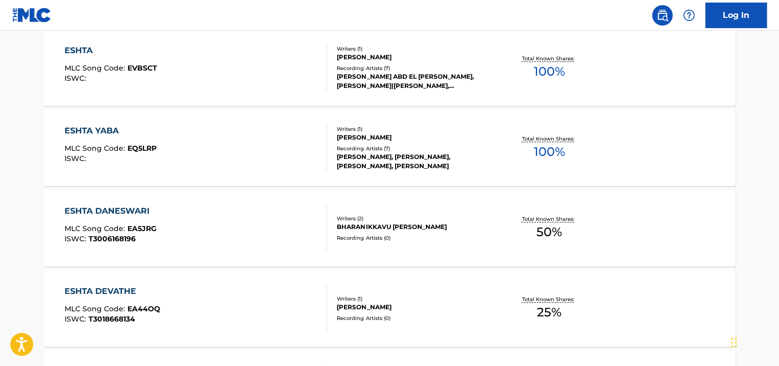
scroll to position [438, 0]
